Goal: Information Seeking & Learning: Learn about a topic

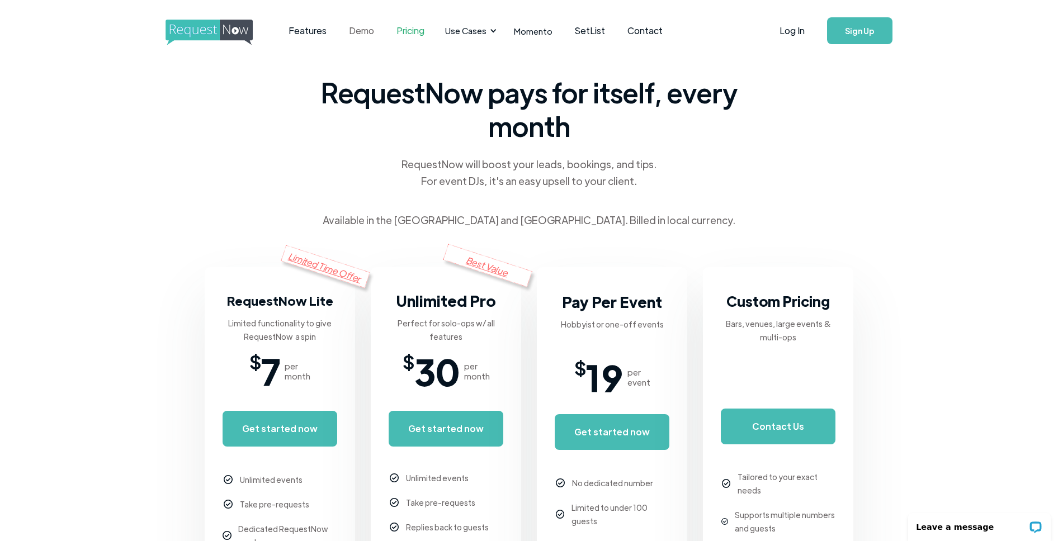
click at [361, 31] on link "Demo" at bounding box center [362, 30] width 48 height 35
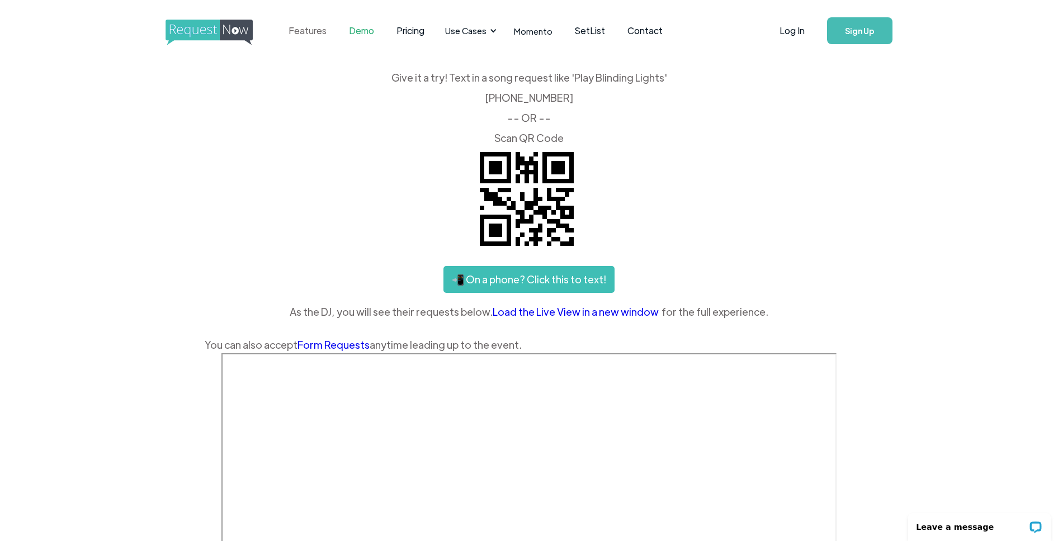
click at [318, 32] on link "Features" at bounding box center [307, 30] width 60 height 35
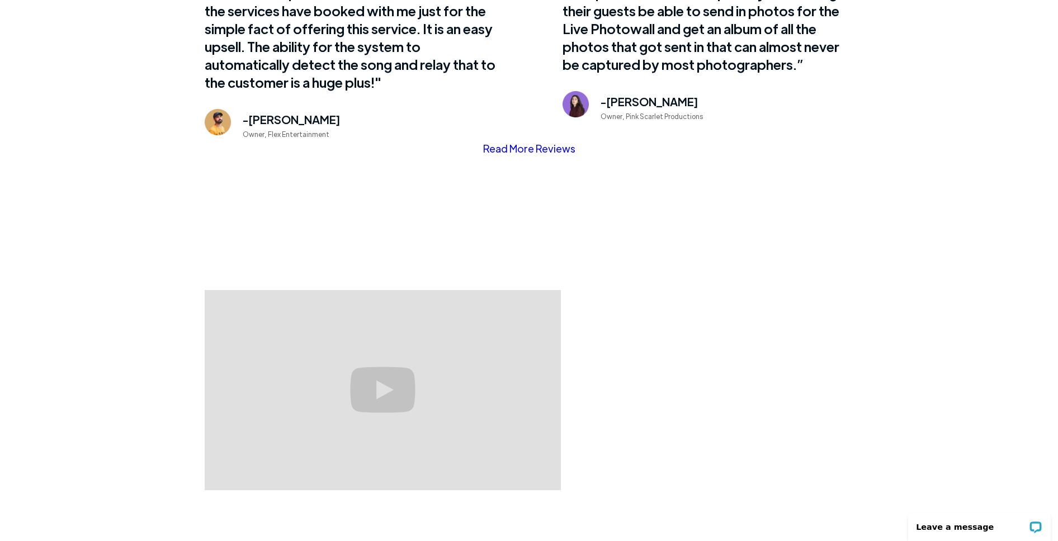
scroll to position [903, 0]
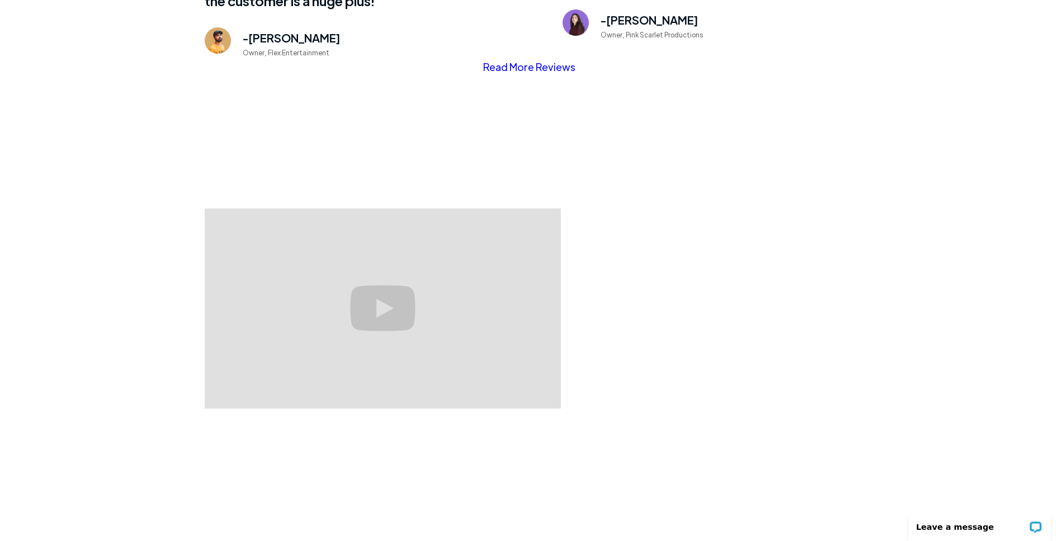
click at [529, 67] on link "Read More Reviews" at bounding box center [529, 67] width 92 height 17
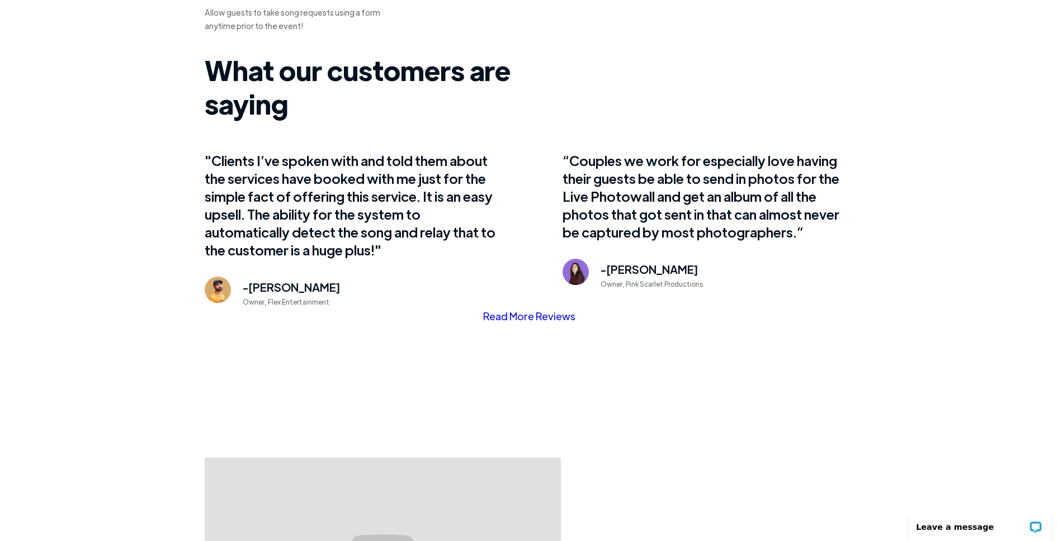
scroll to position [0, 0]
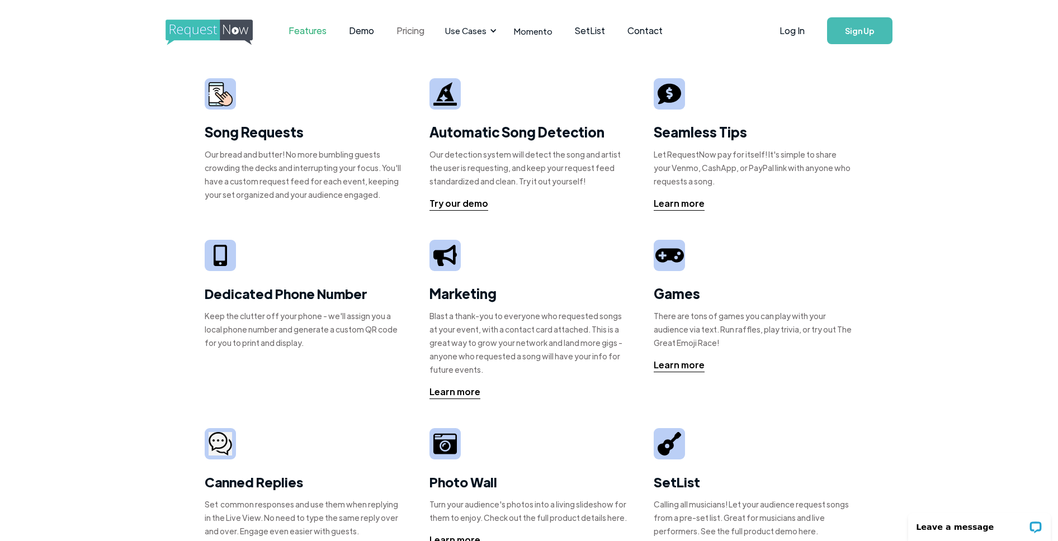
click at [408, 32] on link "Pricing" at bounding box center [410, 30] width 50 height 35
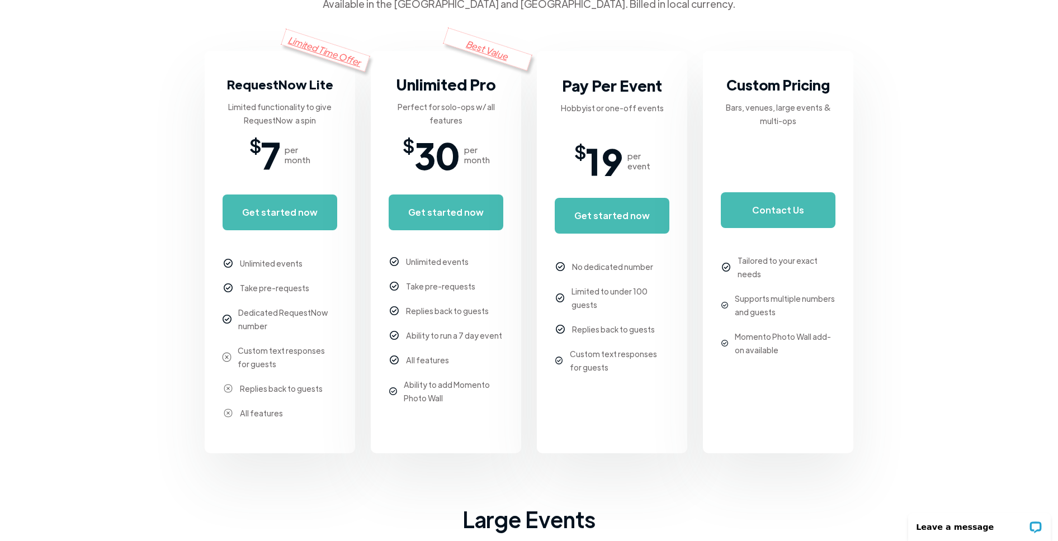
scroll to position [269, 0]
